Goal: Ask a question

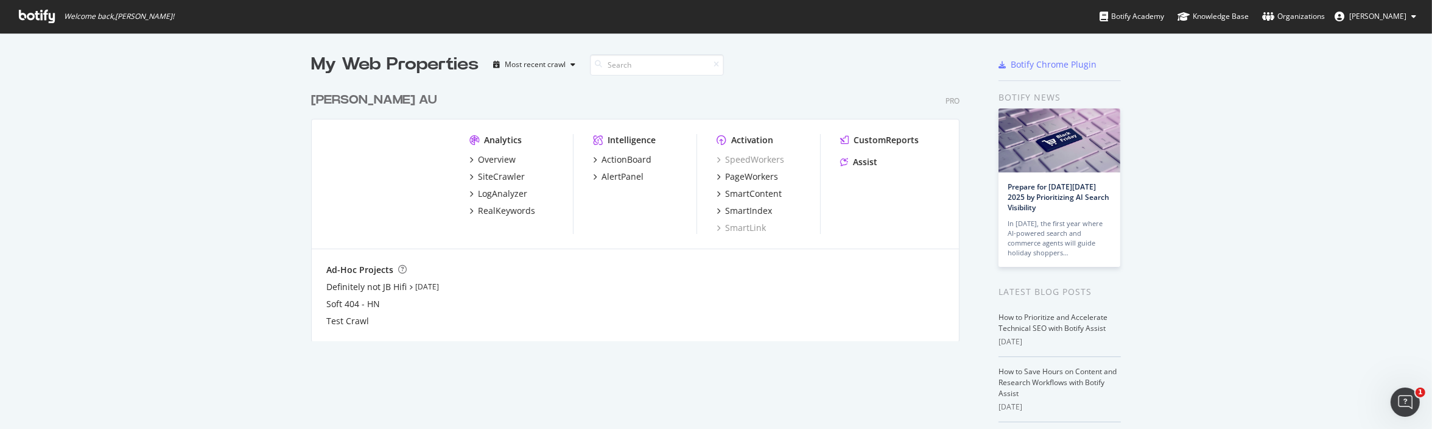
click at [33, 16] on icon at bounding box center [37, 16] width 36 height 13
click at [45, 17] on icon at bounding box center [37, 16] width 36 height 13
click at [77, 15] on span "Welcome back, Jill Campbell !" at bounding box center [119, 17] width 110 height 10
click at [445, 66] on div "My Web Properties" at bounding box center [394, 64] width 167 height 24
click at [356, 98] on div "Harvey Norman AU" at bounding box center [374, 100] width 126 height 18
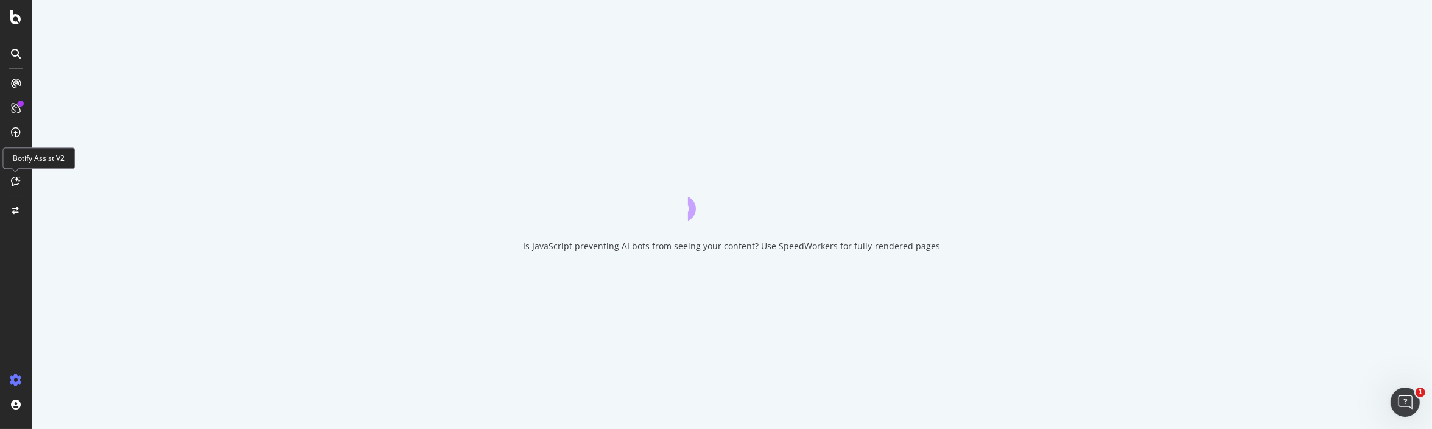
click at [21, 180] on div at bounding box center [15, 180] width 19 height 19
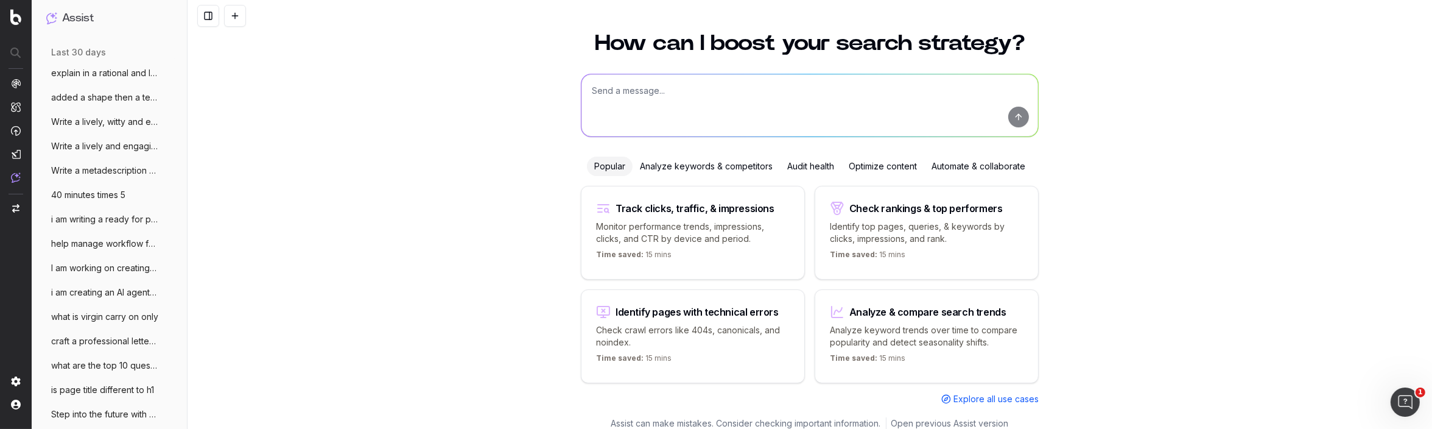
scroll to position [503, 0]
click at [117, 147] on span "Write a lively and engaging metadescript" at bounding box center [104, 147] width 107 height 12
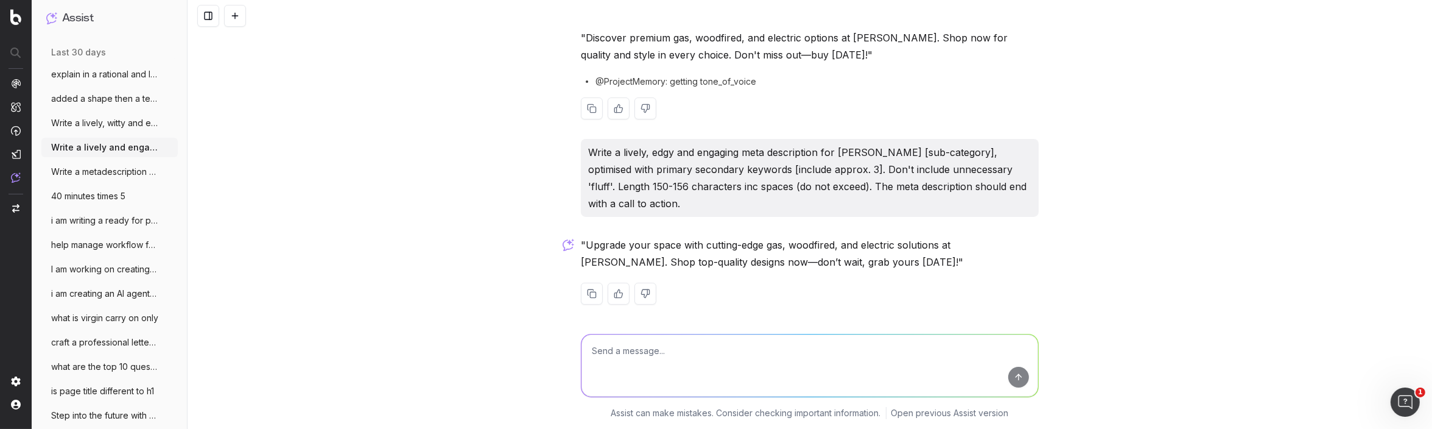
scroll to position [133, 0]
click at [106, 122] on span "Write a lively, witty and engaging meta" at bounding box center [104, 123] width 107 height 12
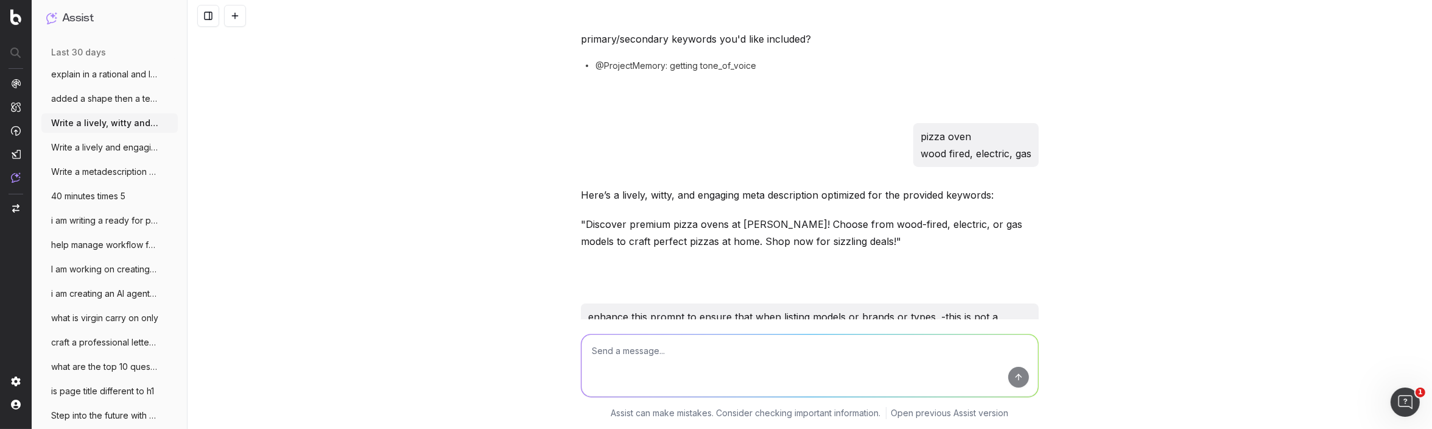
click at [623, 355] on textarea at bounding box center [809, 365] width 457 height 62
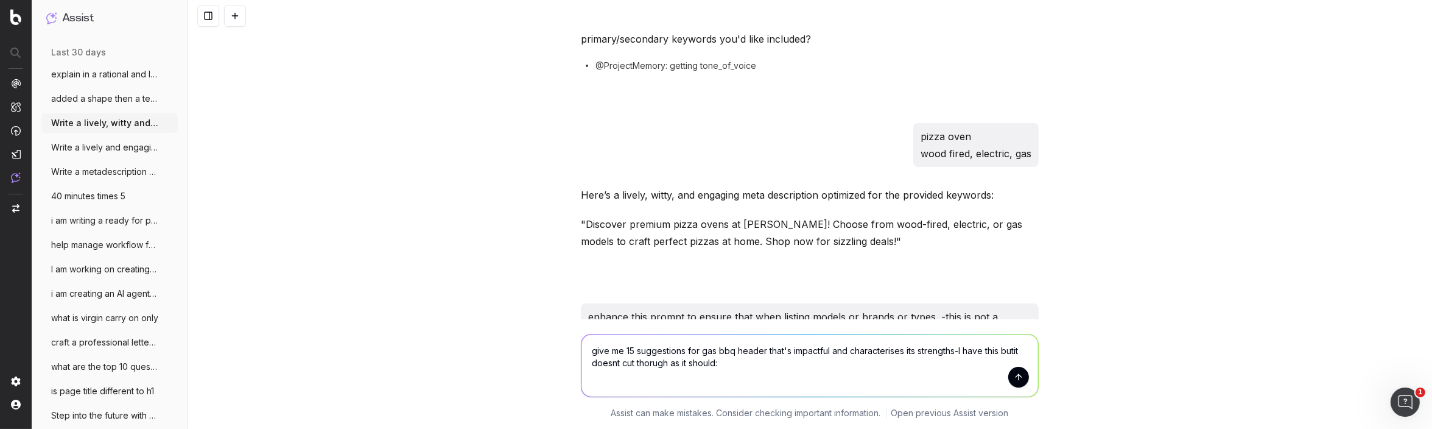
paste textarea "Fast-Flame Favourite"
type textarea "give me 15 suggestions for gas bbq header that's impactful and characterises it…"
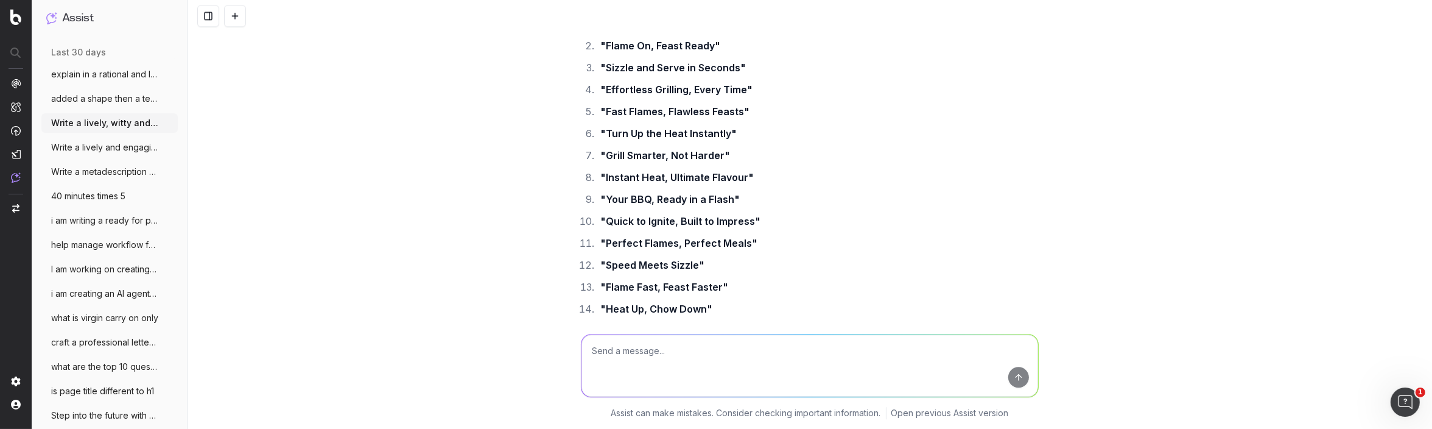
scroll to position [10590, 0]
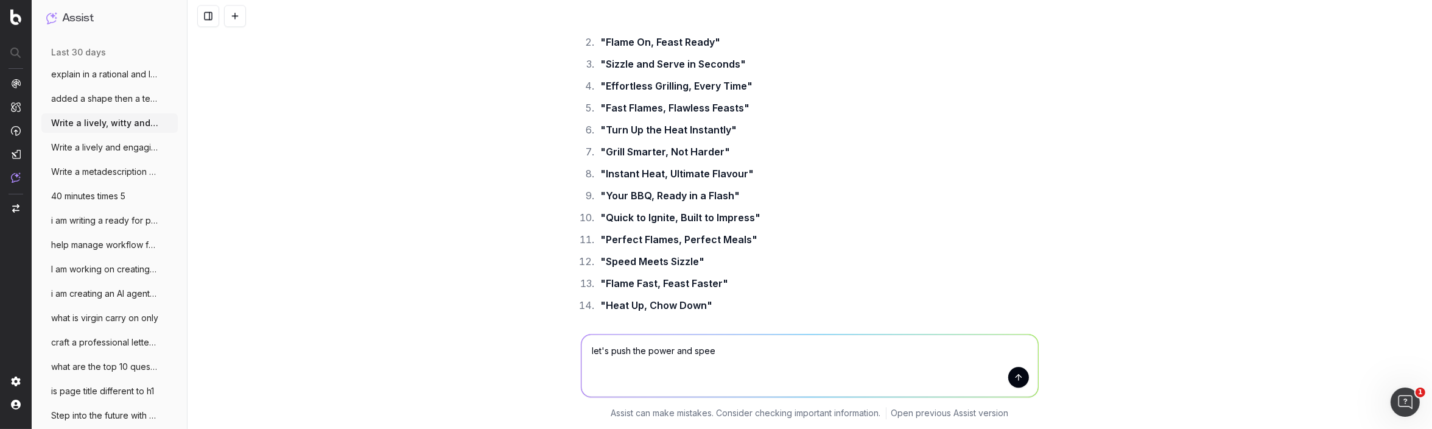
type textarea "let's push the power and speed"
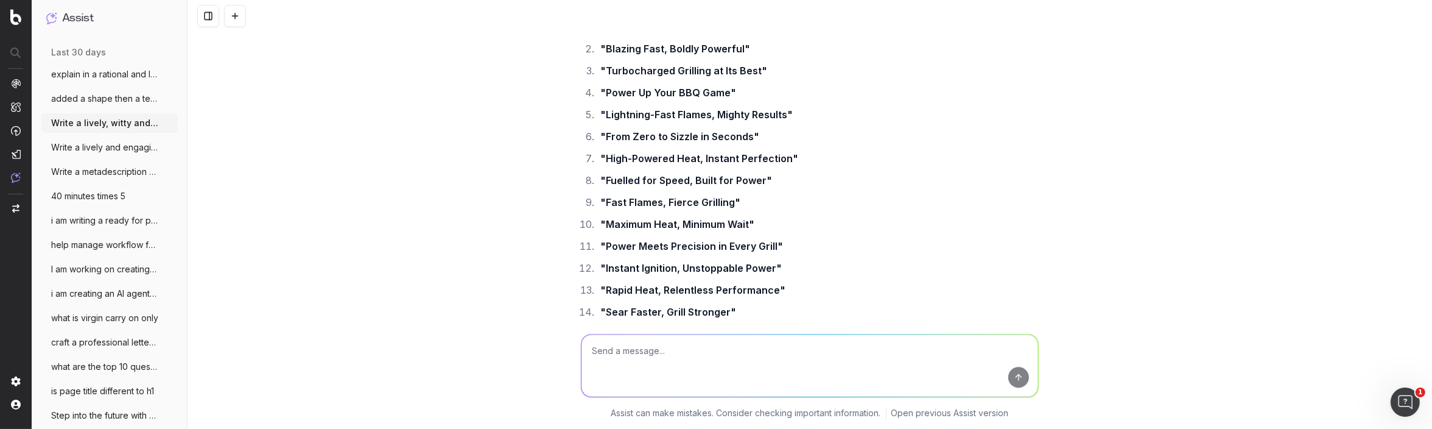
scroll to position [11083, 0]
type textarea "try idioms and puns"
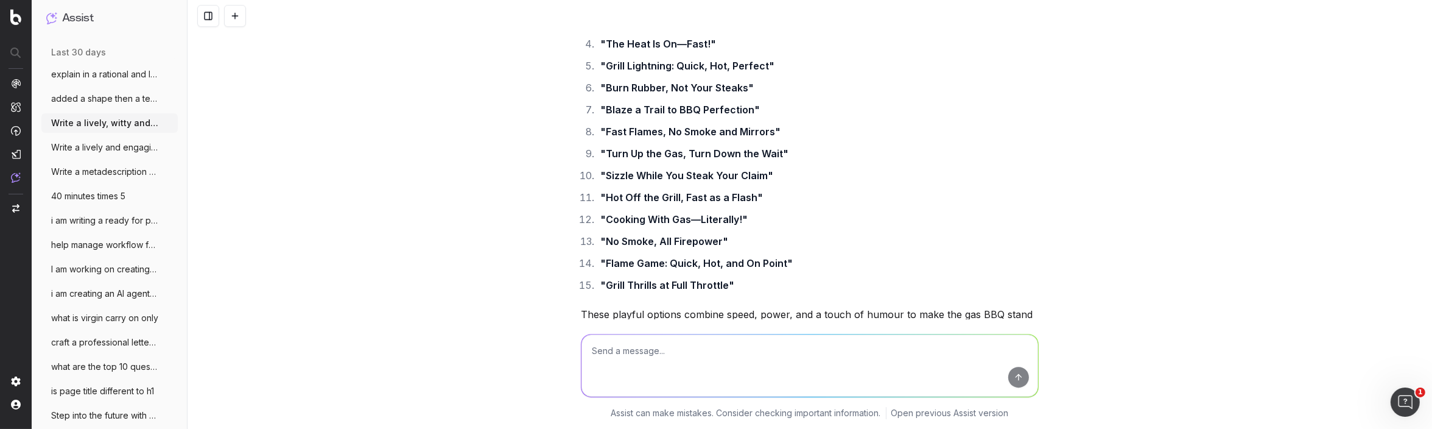
scroll to position [11648, 0]
type textarea "Hmmm what do you think of when you think about the benefoits of a gas bbq"
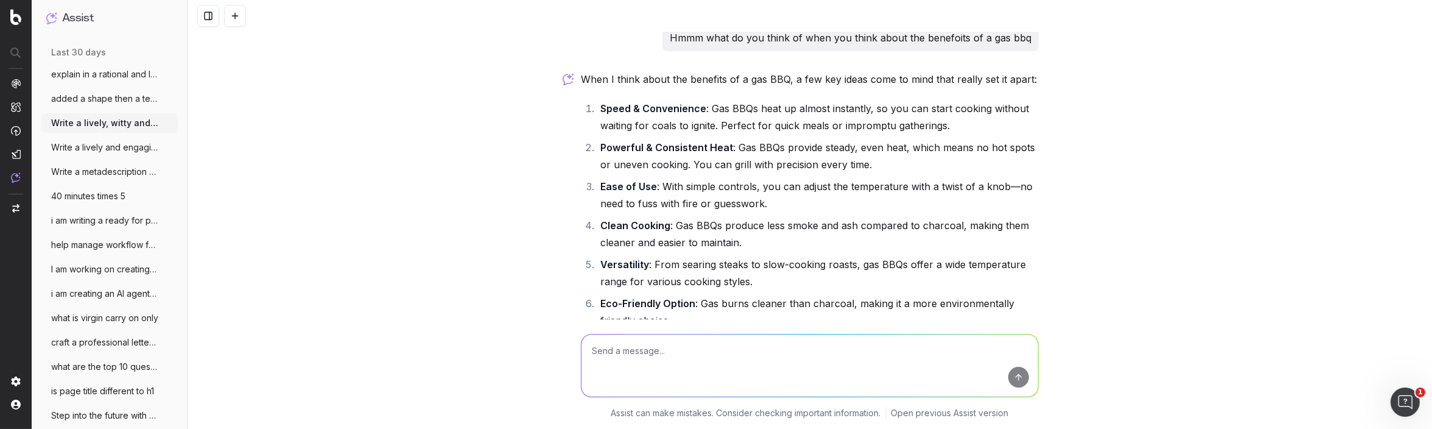
scroll to position [12171, 0]
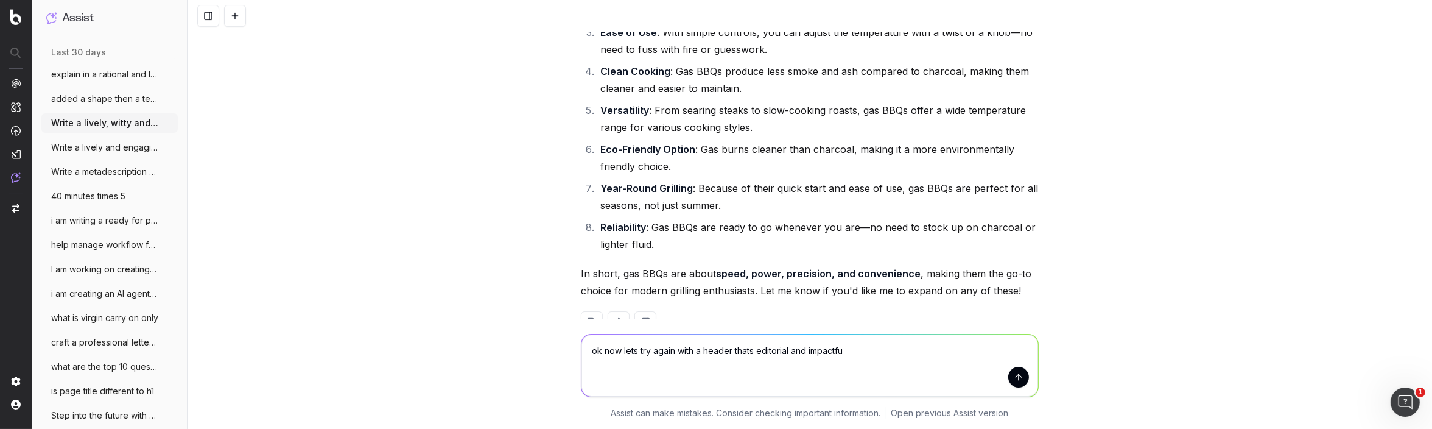
type textarea "ok now lets try again with a header thats editorial and impactful"
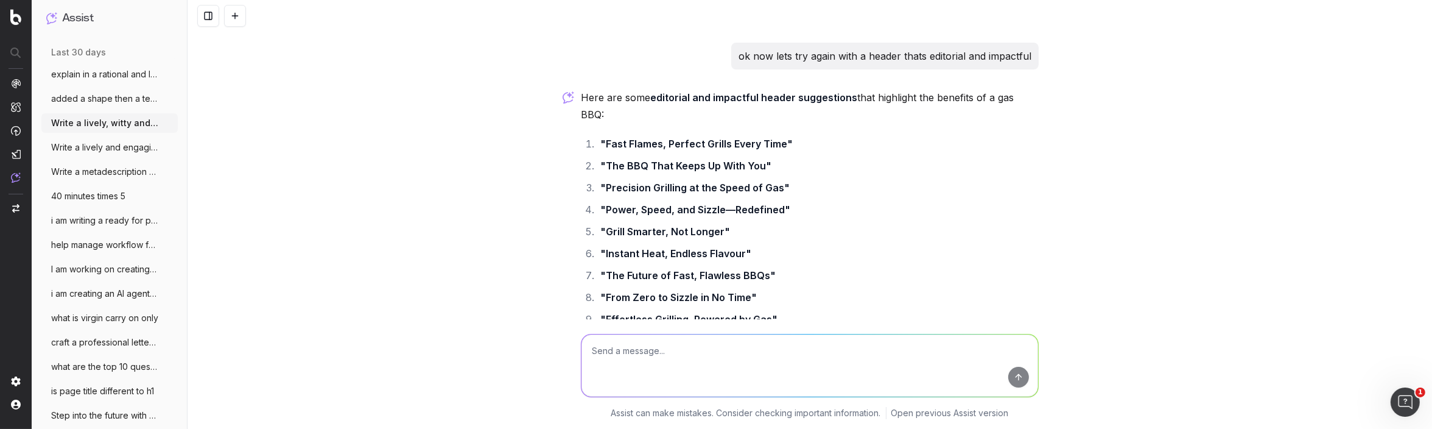
scroll to position [12481, 0]
type textarea "l"
type textarea "let's try an aussie nod - with flamin;"
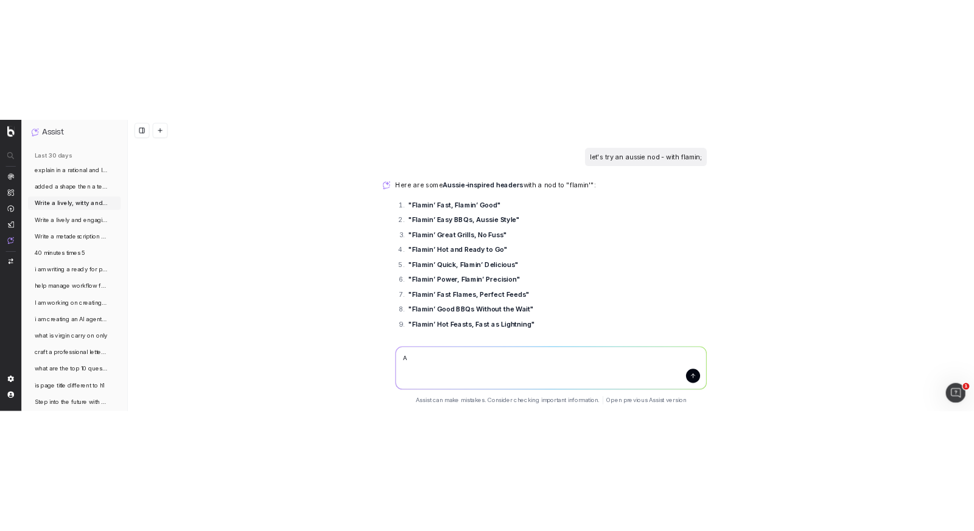
scroll to position [12997, 0]
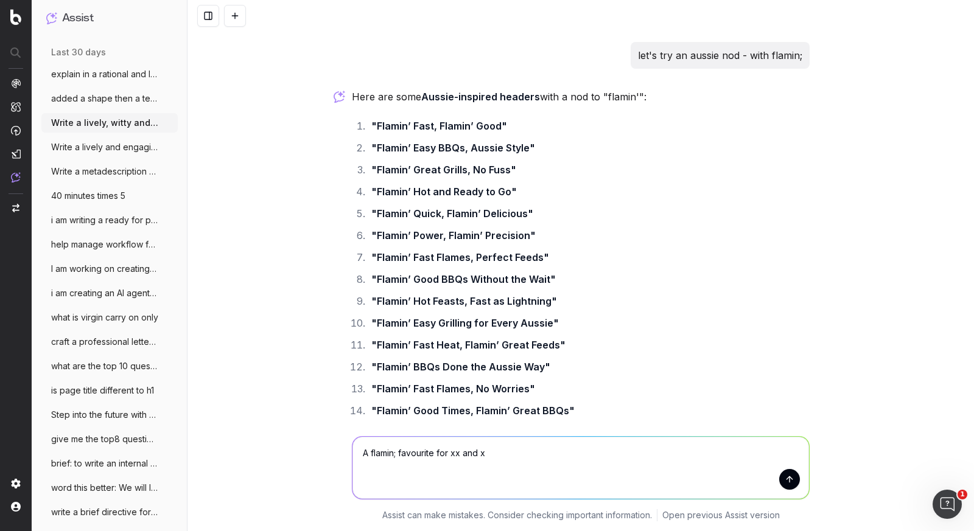
type textarea "A flamin; favourite for xx and xx"
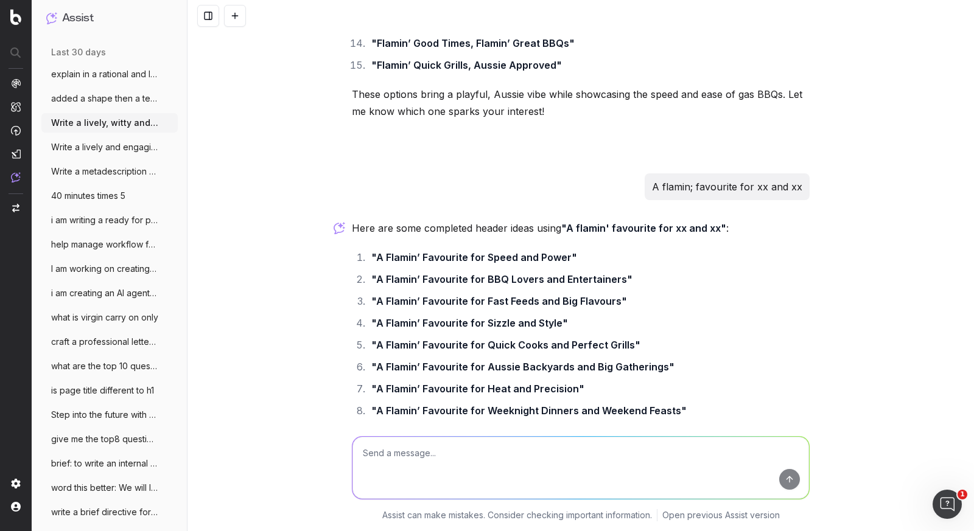
scroll to position [13456, 0]
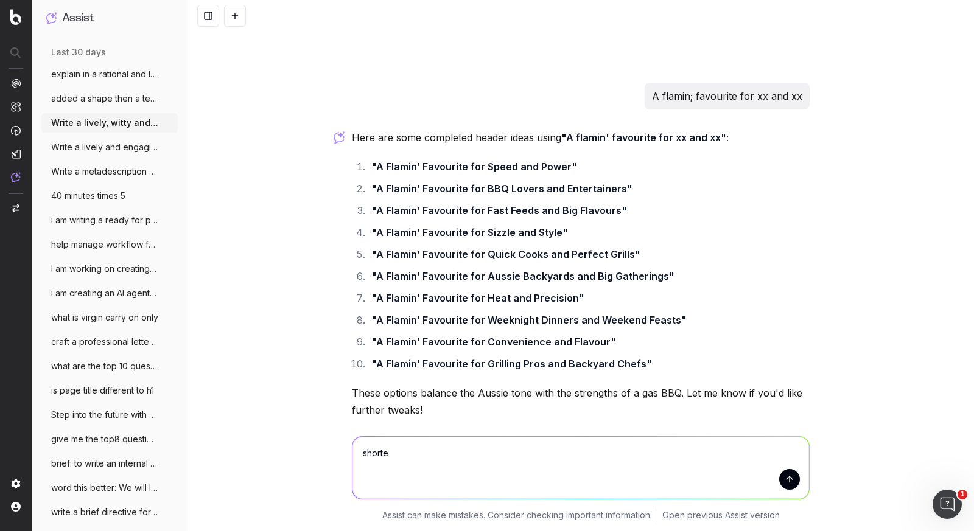
type textarea "shorter"
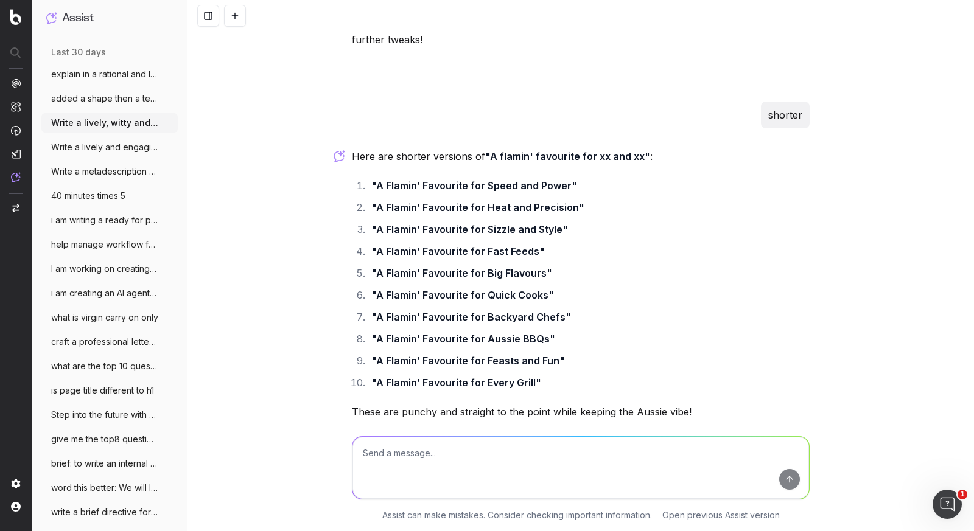
scroll to position [13827, 0]
type textarea "3"
type textarea "Y"
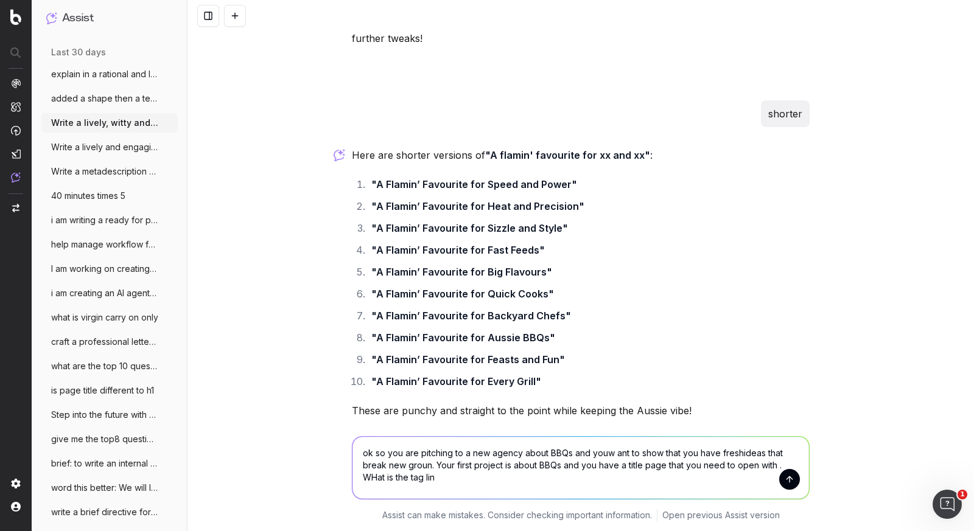
type textarea "ok so you are pitching to a new agency about BBQs and youw ant to show that you…"
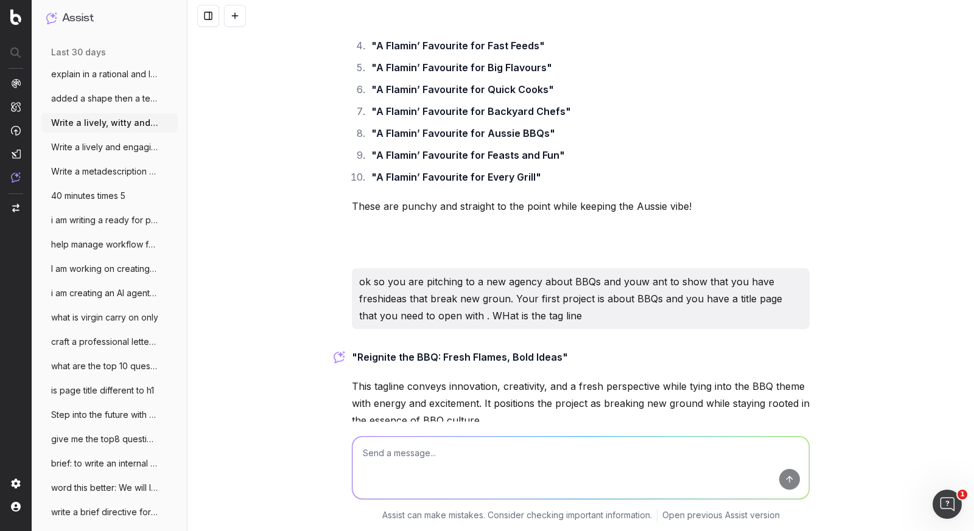
scroll to position [14042, 0]
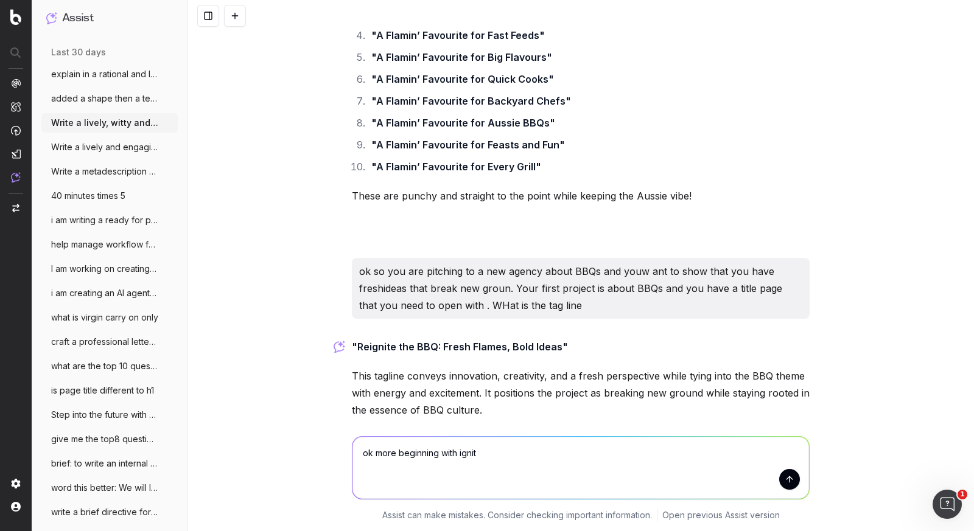
type textarea "ok more beginning with ignite"
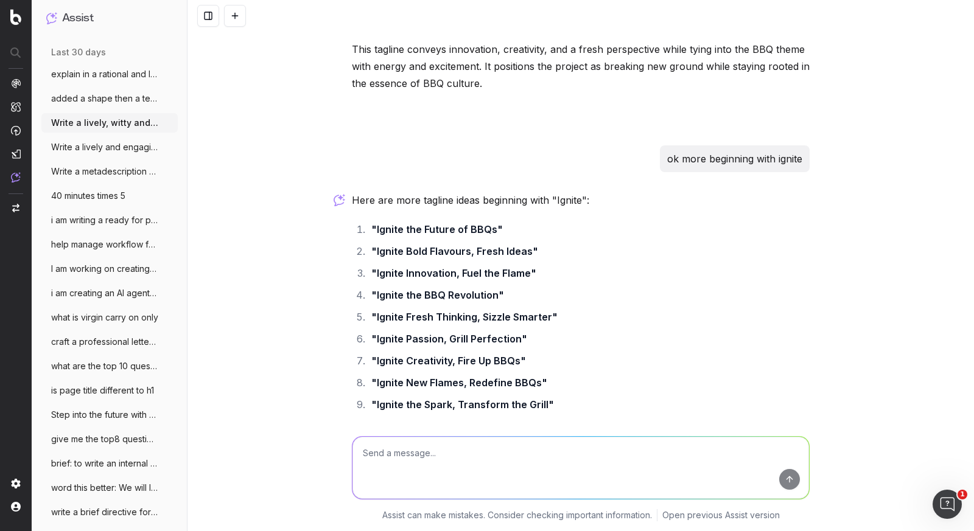
scroll to position [14382, 0]
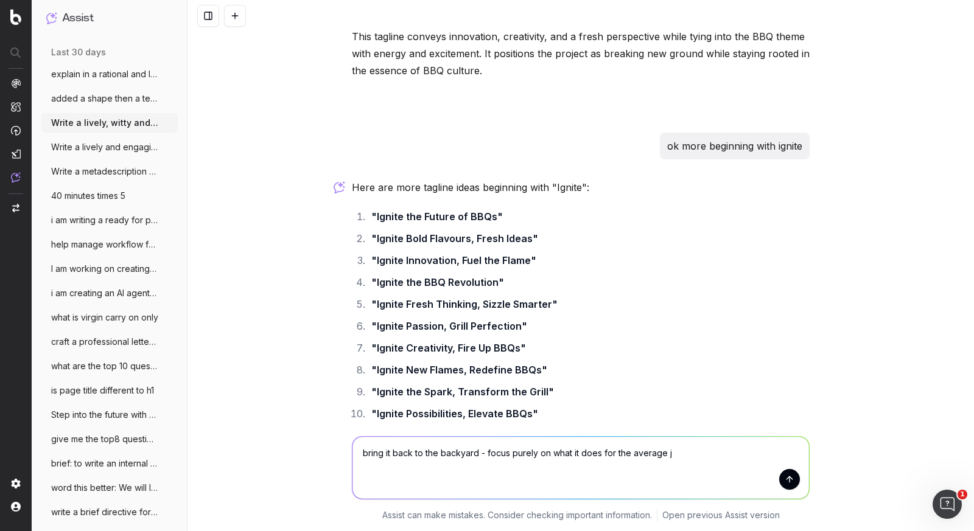
type textarea "bring it back to the backyard - focus purely on what it does for the average jo"
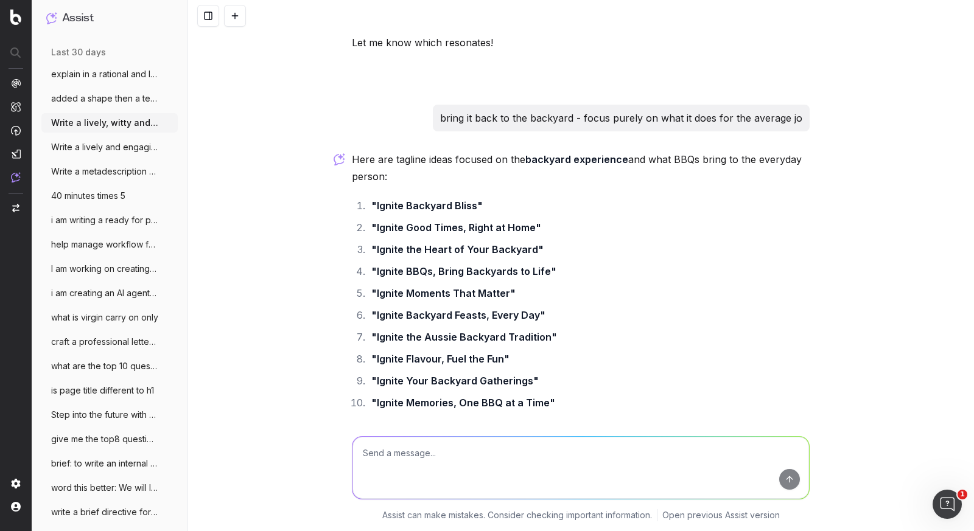
scroll to position [14800, 0]
type textarea "brig it more to the function and benefit - ground it more"
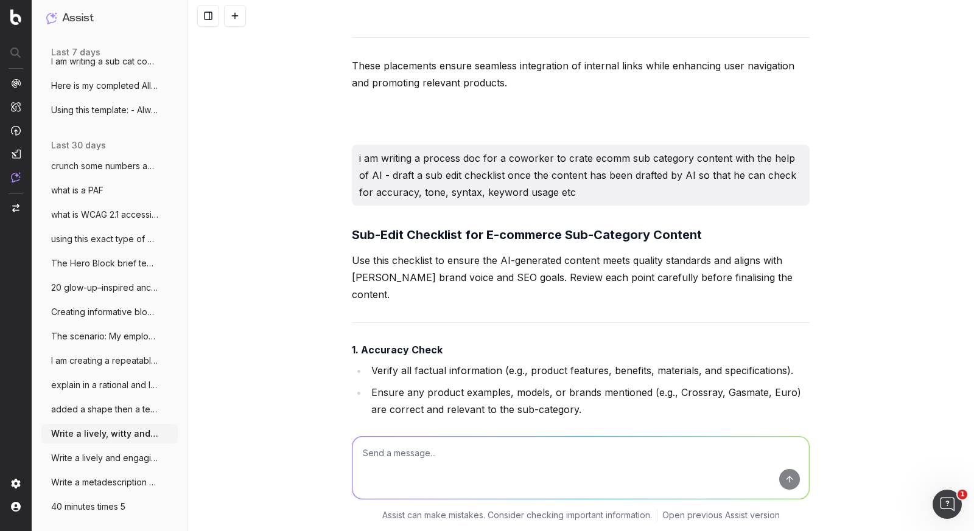
scroll to position [0, 0]
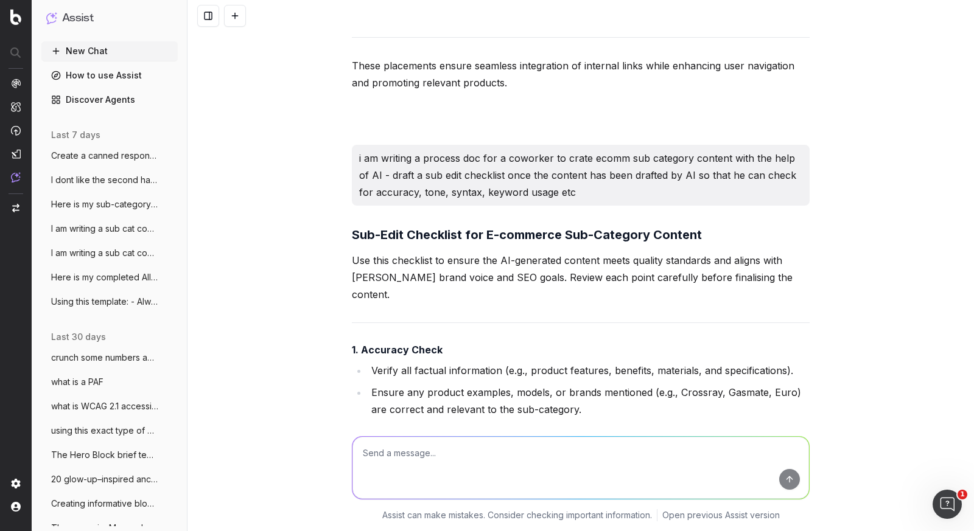
drag, startPoint x: 83, startPoint y: 52, endPoint x: 195, endPoint y: 156, distance: 152.9
click at [83, 52] on button "New Chat" at bounding box center [109, 50] width 136 height 19
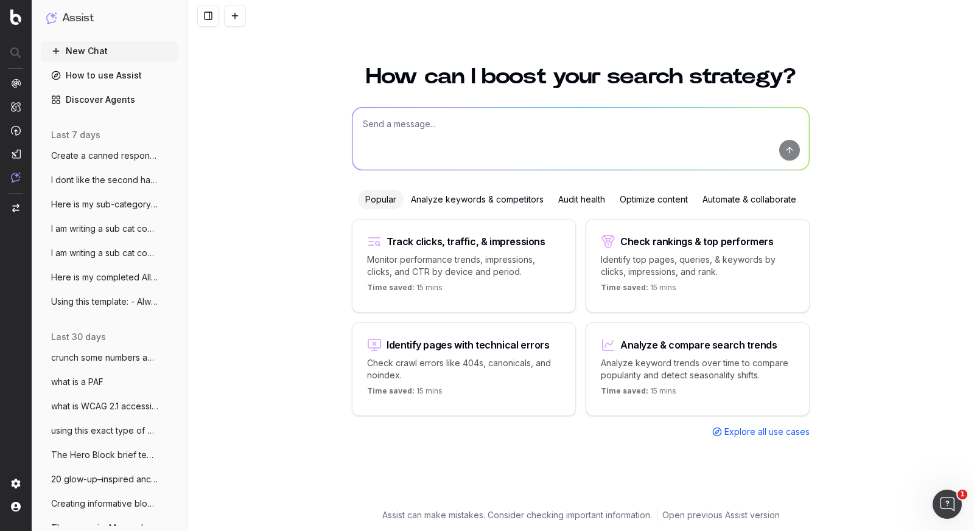
click at [367, 127] on textarea at bounding box center [580, 139] width 457 height 62
paste textarea "I think what we landed on with Heating is that linking to brand filters on a ca…"
type textarea "explain this in detail to me (ecommerce business that are currently on the mage…"
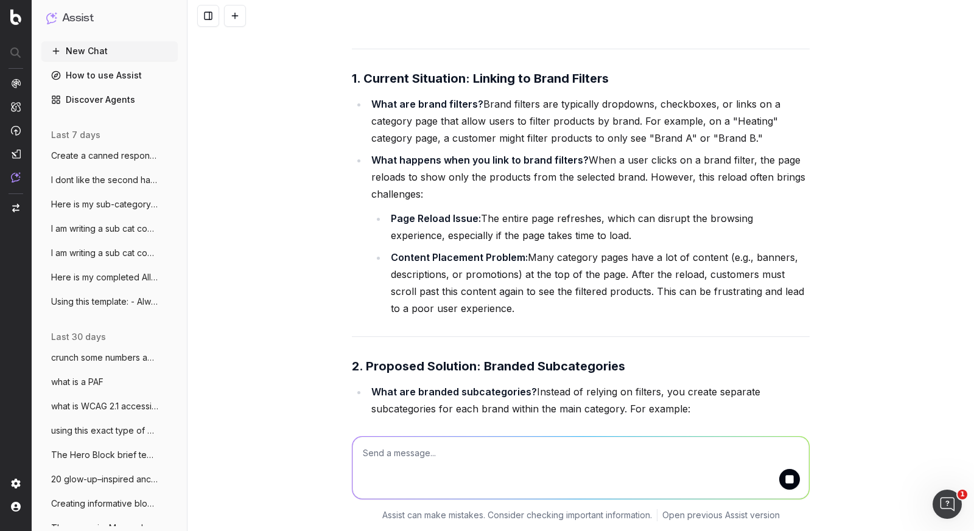
scroll to position [172, 0]
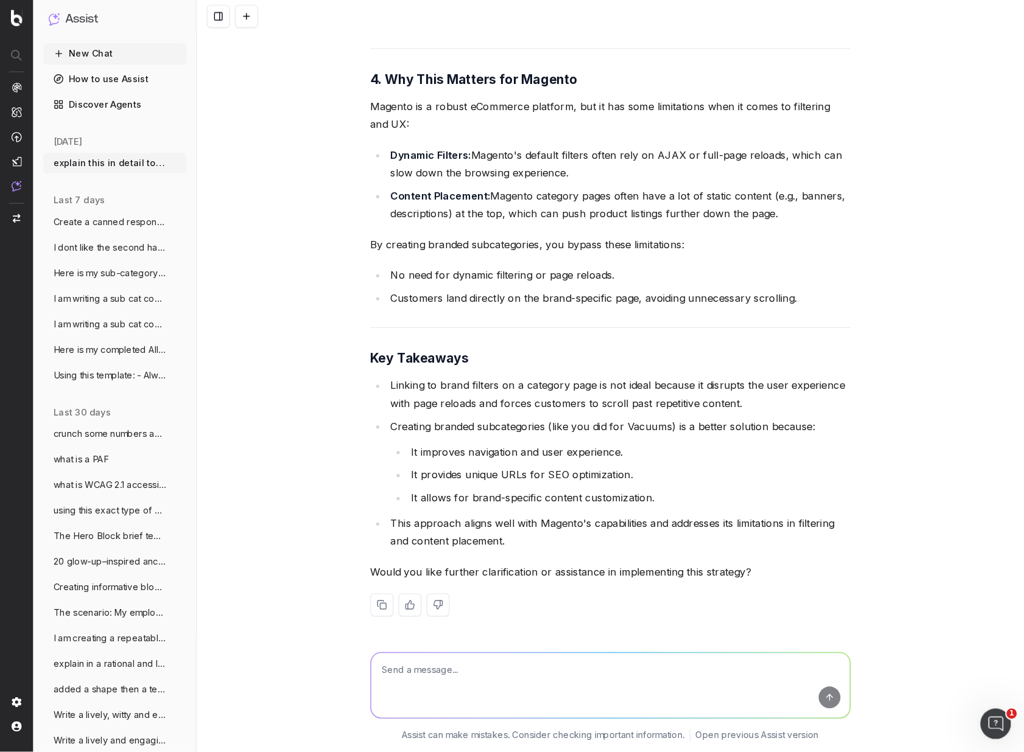
scroll to position [1069, 0]
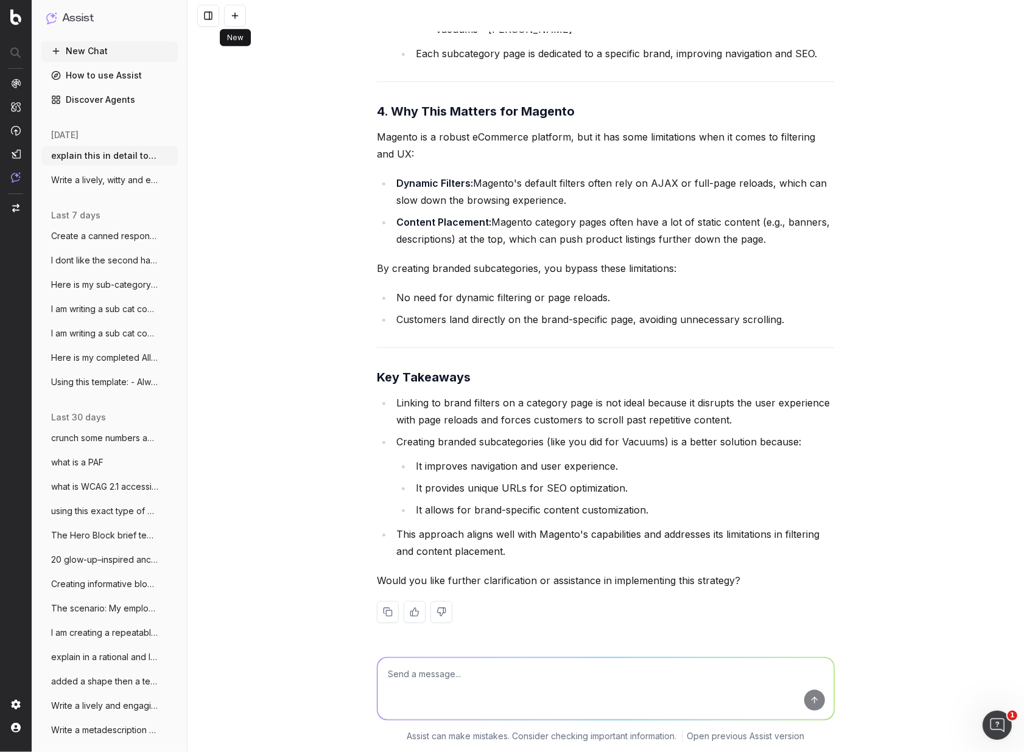
drag, startPoint x: 233, startPoint y: 19, endPoint x: 227, endPoint y: 16, distance: 6.8
click at [233, 19] on button at bounding box center [235, 16] width 22 height 22
